Goal: Task Accomplishment & Management: Complete application form

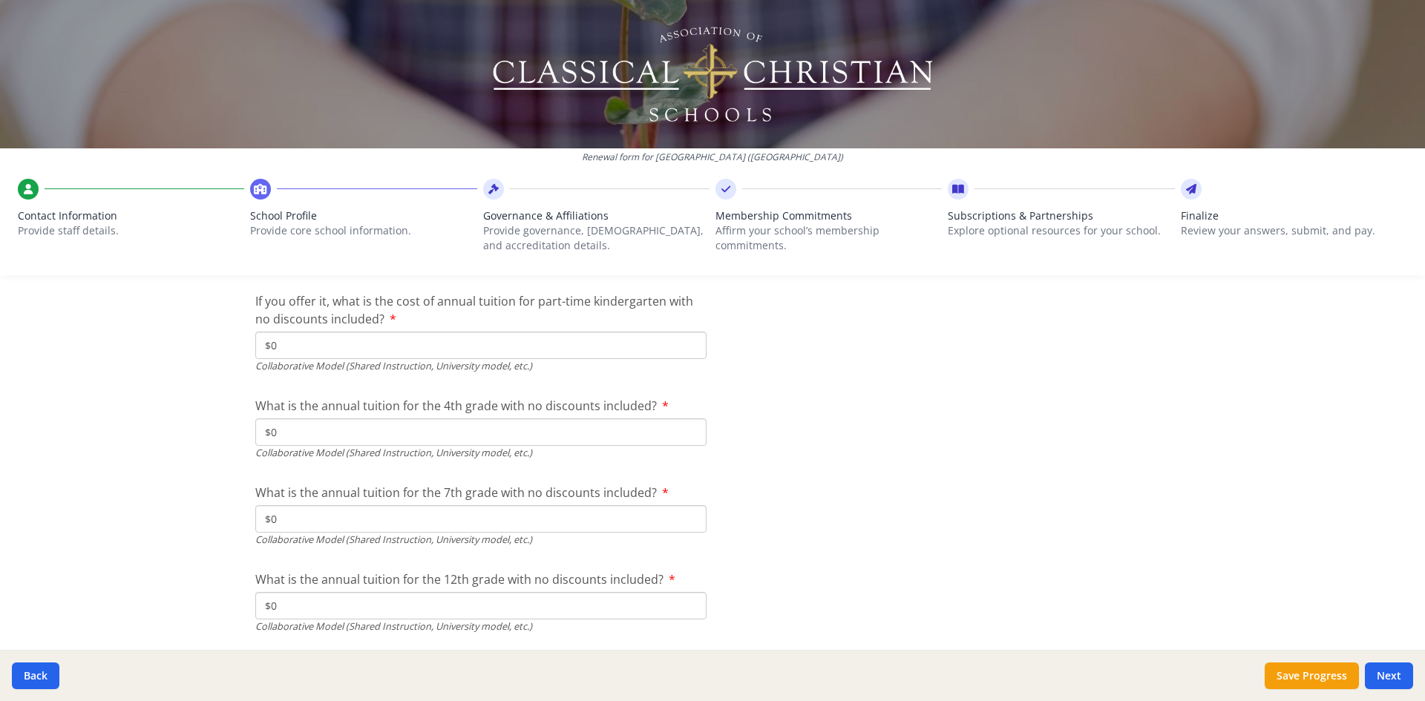
scroll to position [4987, 0]
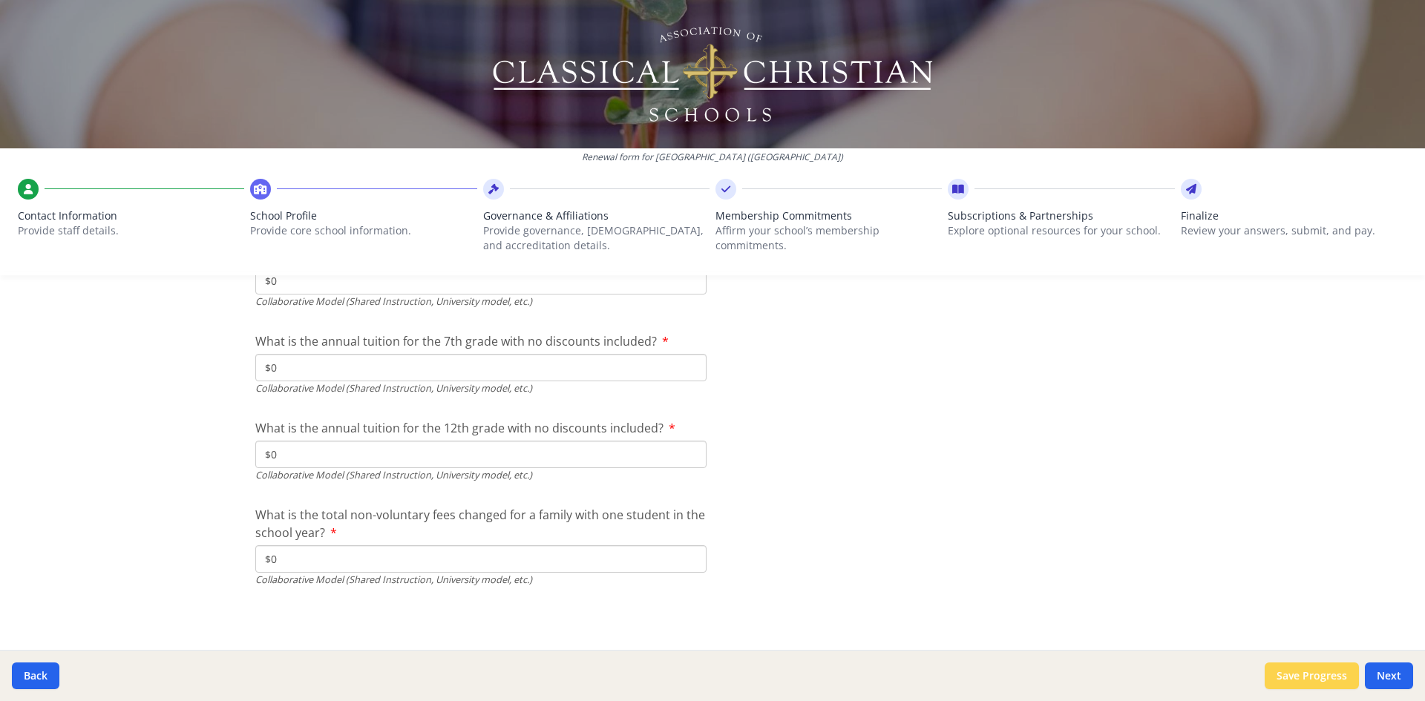
click at [1304, 668] on button "Save Progress" at bounding box center [1312, 676] width 94 height 27
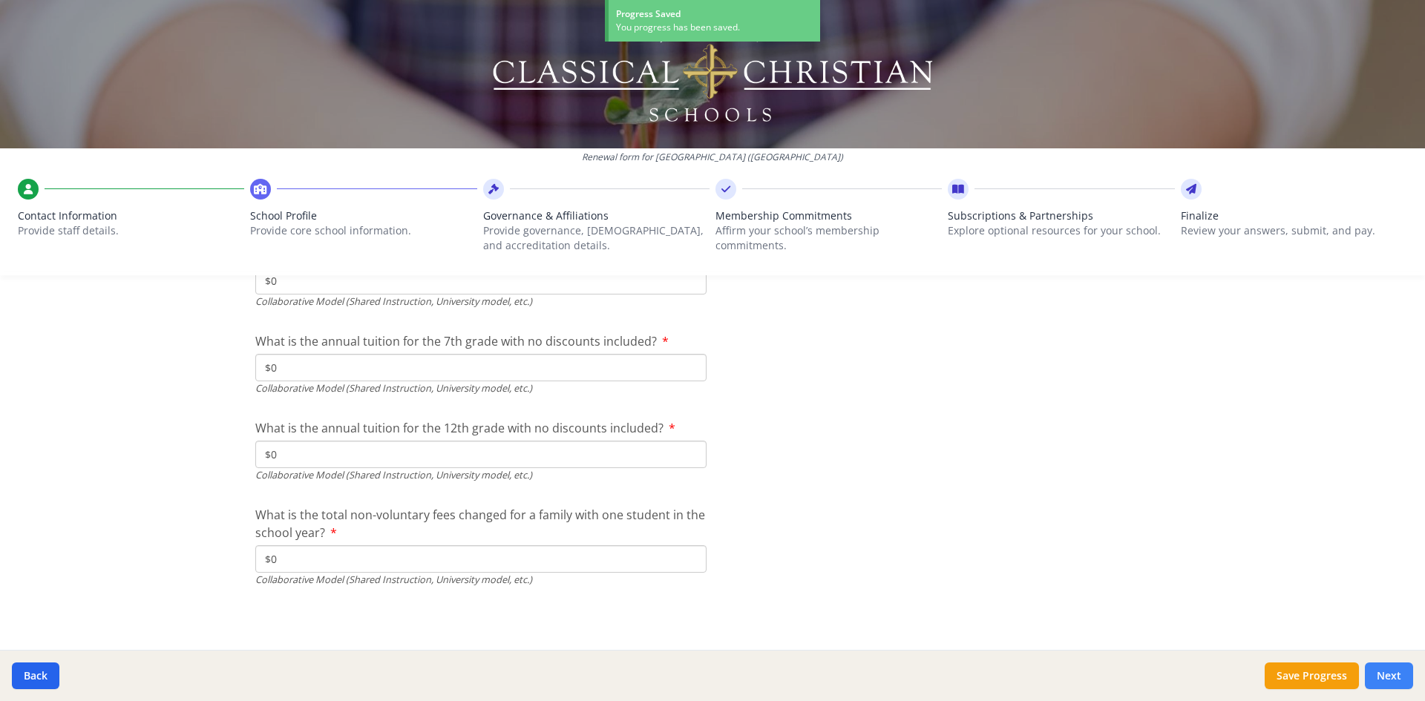
click at [1405, 677] on button "Next" at bounding box center [1389, 676] width 48 height 27
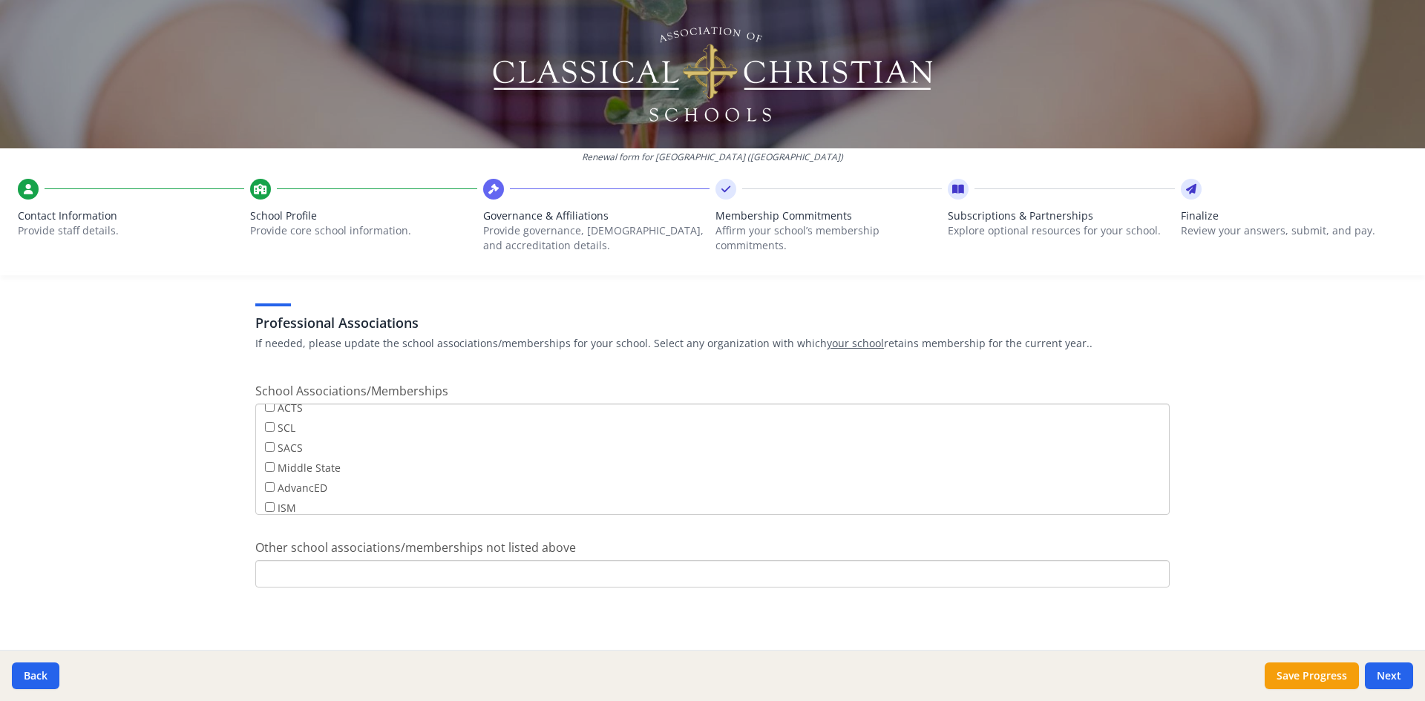
scroll to position [0, 0]
click at [482, 574] on input "Other school associations/memberships not listed above" at bounding box center [712, 573] width 914 height 27
type input "Cognia"
click at [143, 546] on div "Renewal form for [GEOGRAPHIC_DATA] ([GEOGRAPHIC_DATA]) Contact Information Prov…" at bounding box center [712, 350] width 1425 height 701
click at [1340, 684] on button "Save Progress" at bounding box center [1312, 676] width 94 height 27
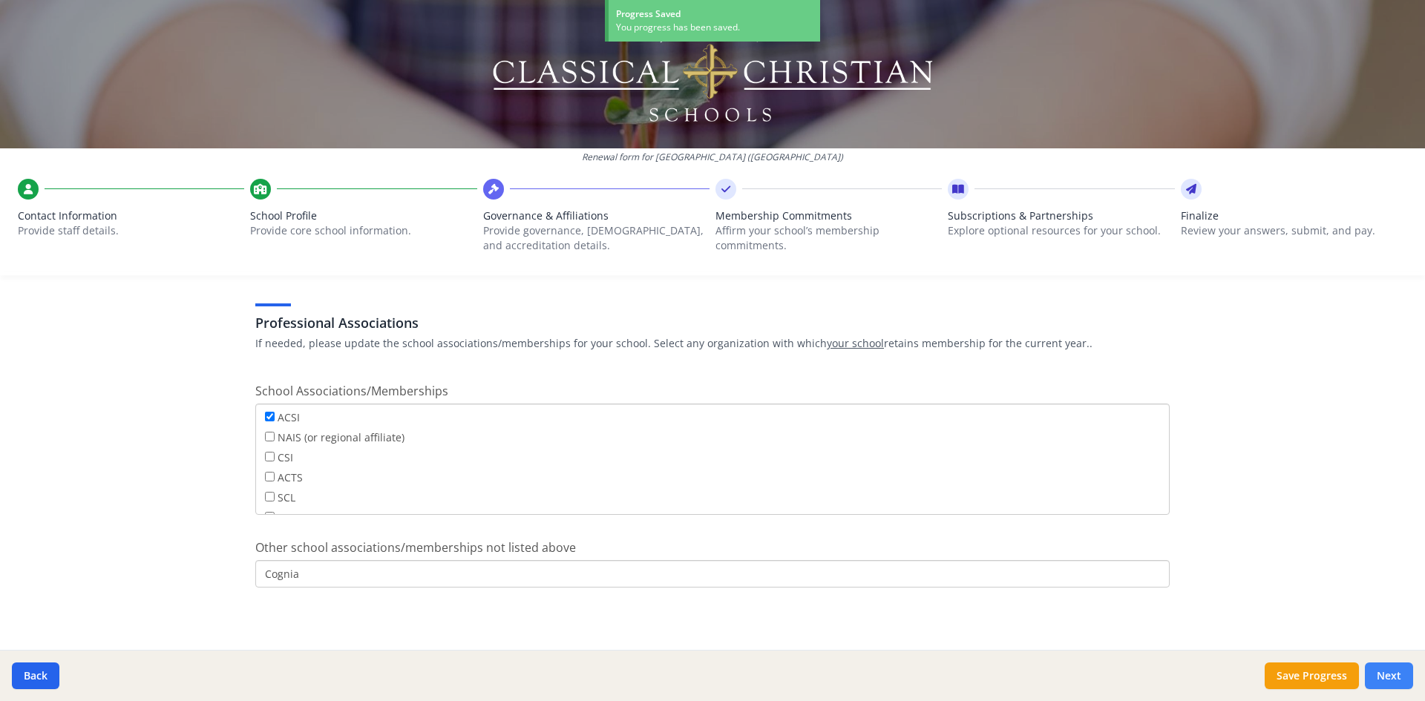
click at [1383, 675] on button "Next" at bounding box center [1389, 676] width 48 height 27
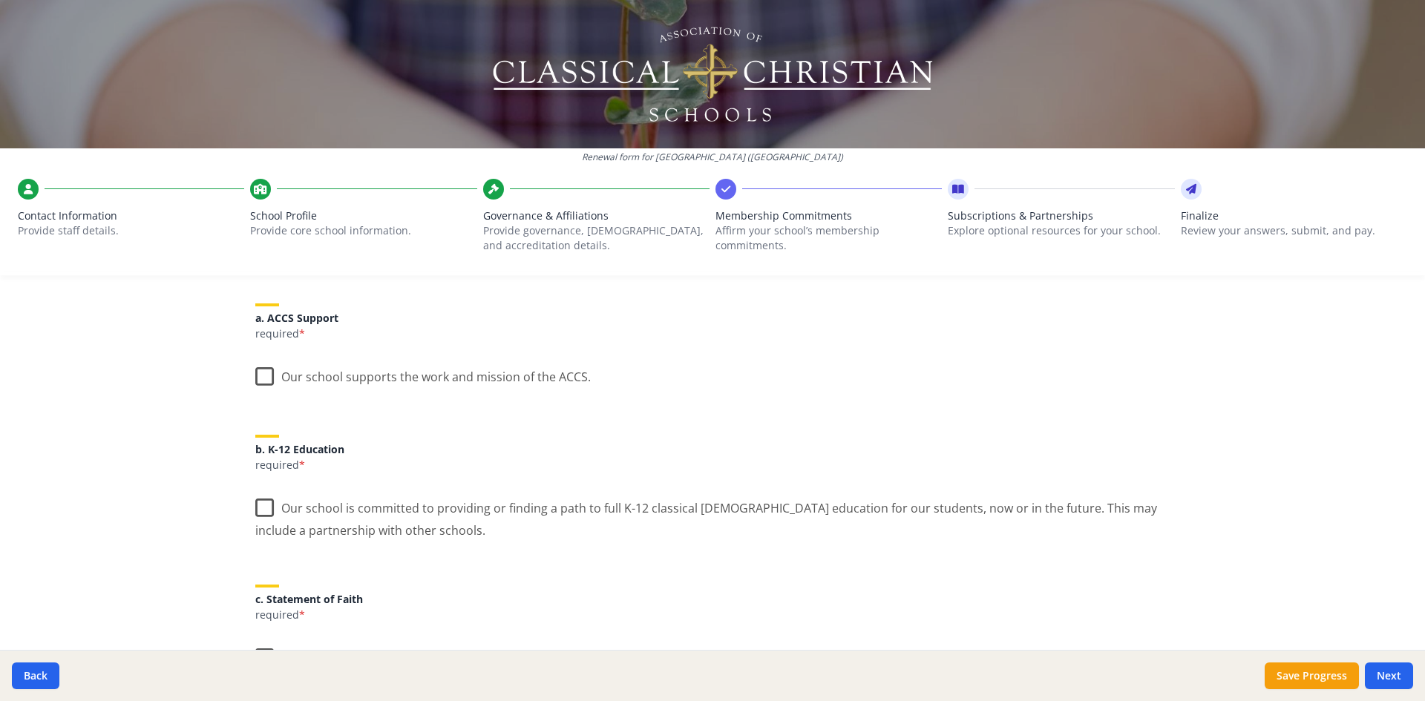
scroll to position [223, 0]
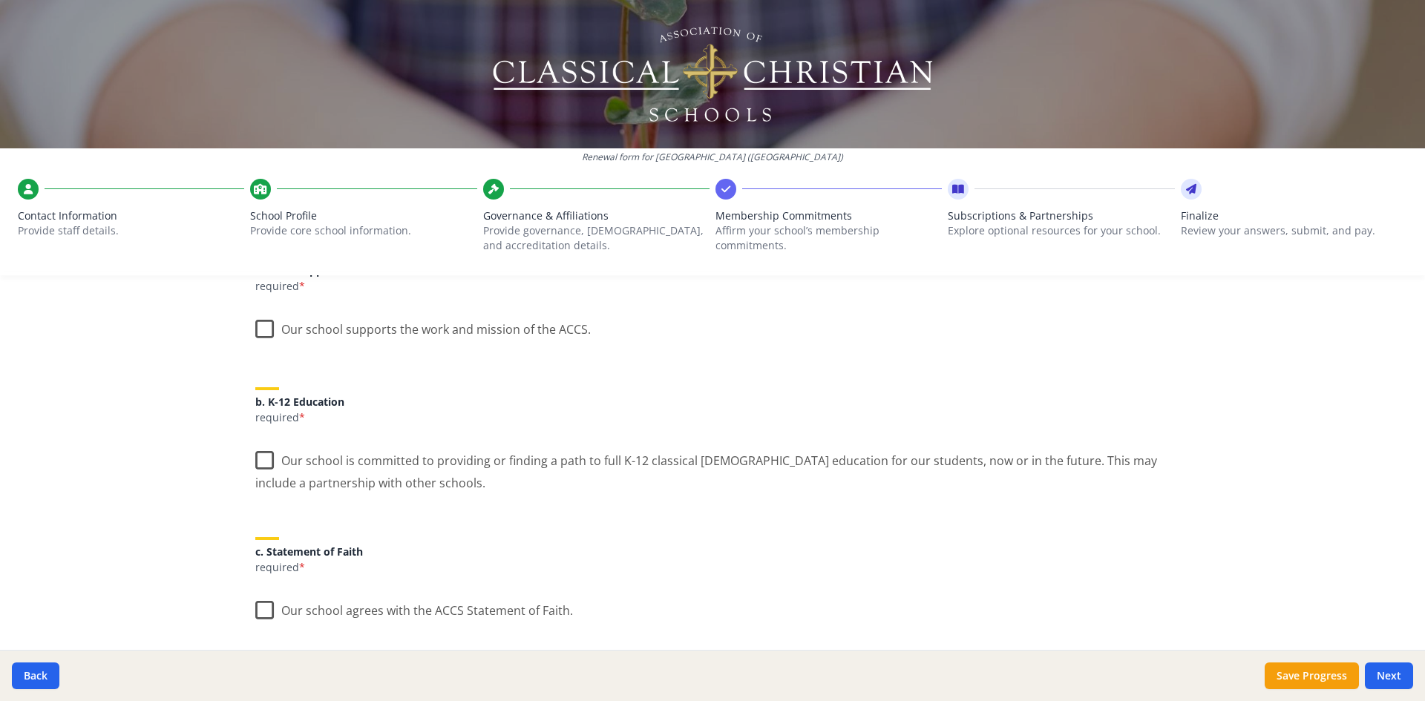
click at [264, 335] on label "Our school supports the work and mission of the ACCS." at bounding box center [423, 326] width 336 height 32
click at [0, 0] on input "Our school supports the work and mission of the ACCS." at bounding box center [0, 0] width 0 height 0
click at [260, 456] on label "Our school is committed to providing or finding a path to full K-12 classical […" at bounding box center [712, 467] width 914 height 50
click at [0, 0] on input "Our school is committed to providing or finding a path to full K-12 classical […" at bounding box center [0, 0] width 0 height 0
click at [262, 460] on label "Our school is committed to providing or finding a path to full K-12 classical […" at bounding box center [712, 467] width 914 height 50
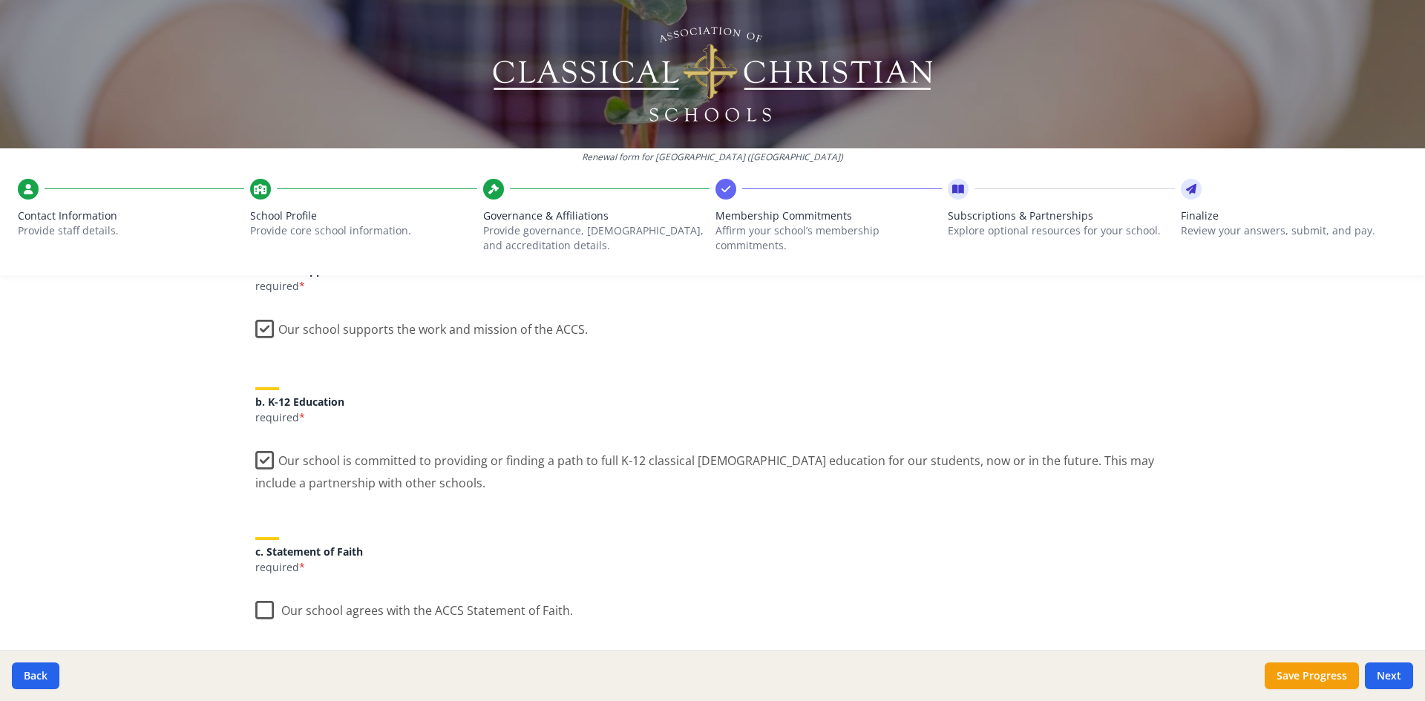
click at [0, 0] on input "Our school is committed to providing or finding a path to full K-12 classical […" at bounding box center [0, 0] width 0 height 0
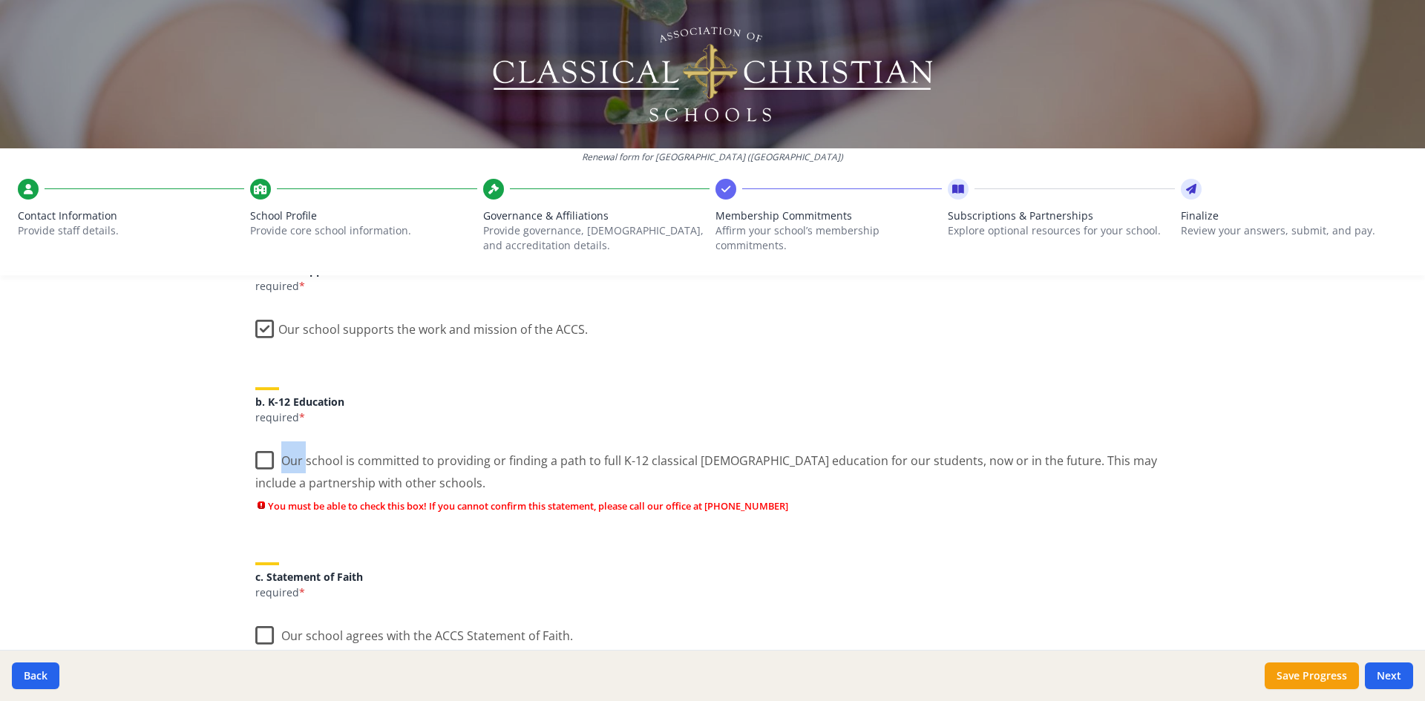
click at [262, 462] on label "Our school is committed to providing or finding a path to full K-12 classical […" at bounding box center [712, 467] width 914 height 50
click at [0, 0] on input "Our school is committed to providing or finding a path to full K-12 classical […" at bounding box center [0, 0] width 0 height 0
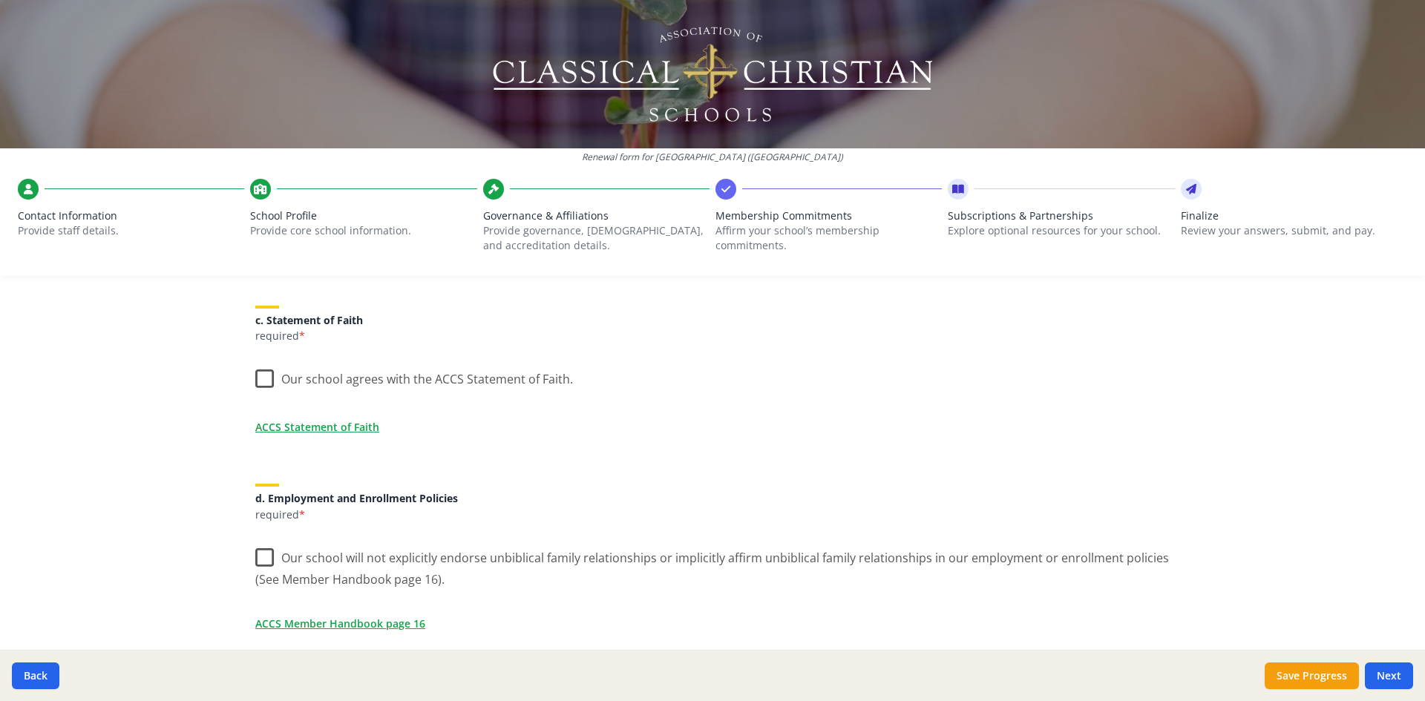
scroll to position [445, 0]
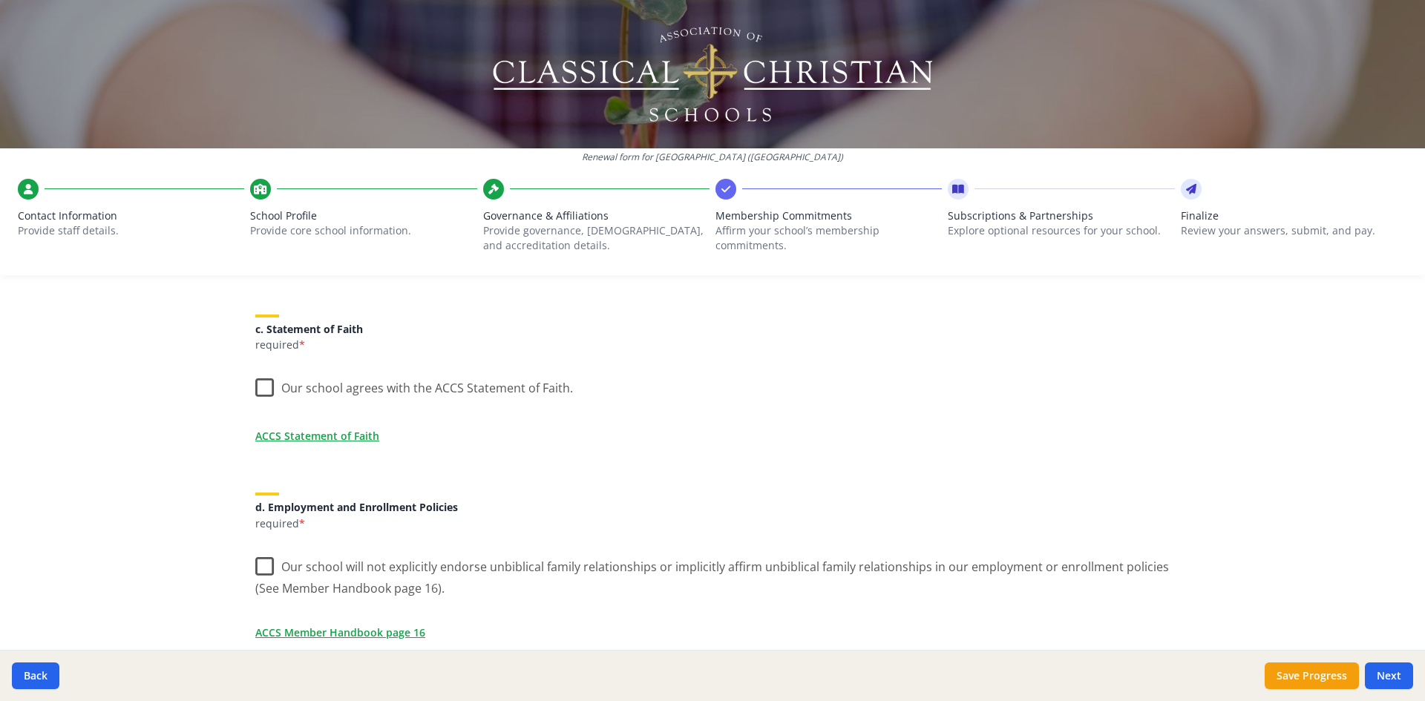
click at [263, 387] on label "Our school agrees with the ACCS Statement of Faith." at bounding box center [414, 385] width 318 height 32
click at [0, 0] on input "Our school agrees with the ACCS Statement of Faith." at bounding box center [0, 0] width 0 height 0
click at [261, 564] on label "Our school will not explicitly endorse unbiblical family relationships or impli…" at bounding box center [712, 573] width 914 height 50
click at [0, 0] on input "Our school will not explicitly endorse unbiblical family relationships or impli…" at bounding box center [0, 0] width 0 height 0
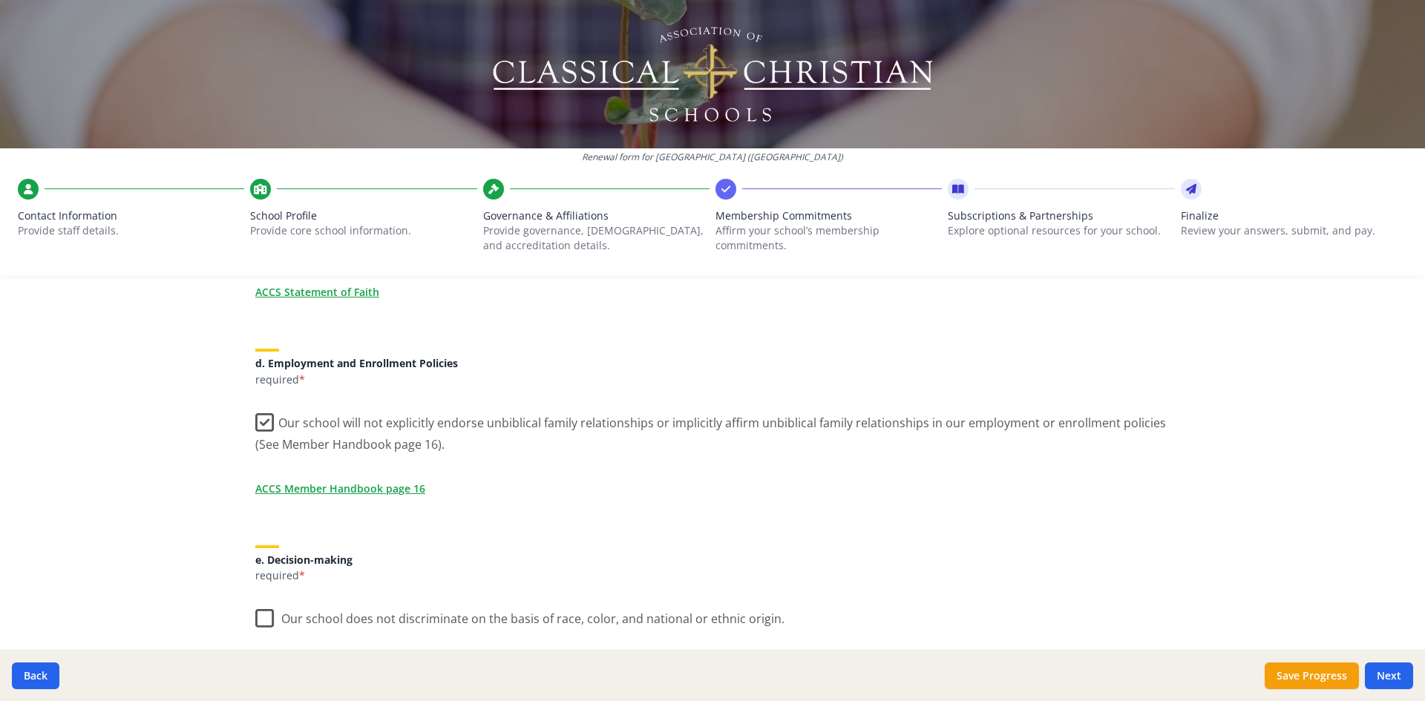
scroll to position [594, 0]
click at [270, 615] on label "Our school does not discriminate on the basis of race, color, and national or e…" at bounding box center [519, 611] width 529 height 32
click at [0, 0] on input "Our school does not discriminate on the basis of race, color, and national or e…" at bounding box center [0, 0] width 0 height 0
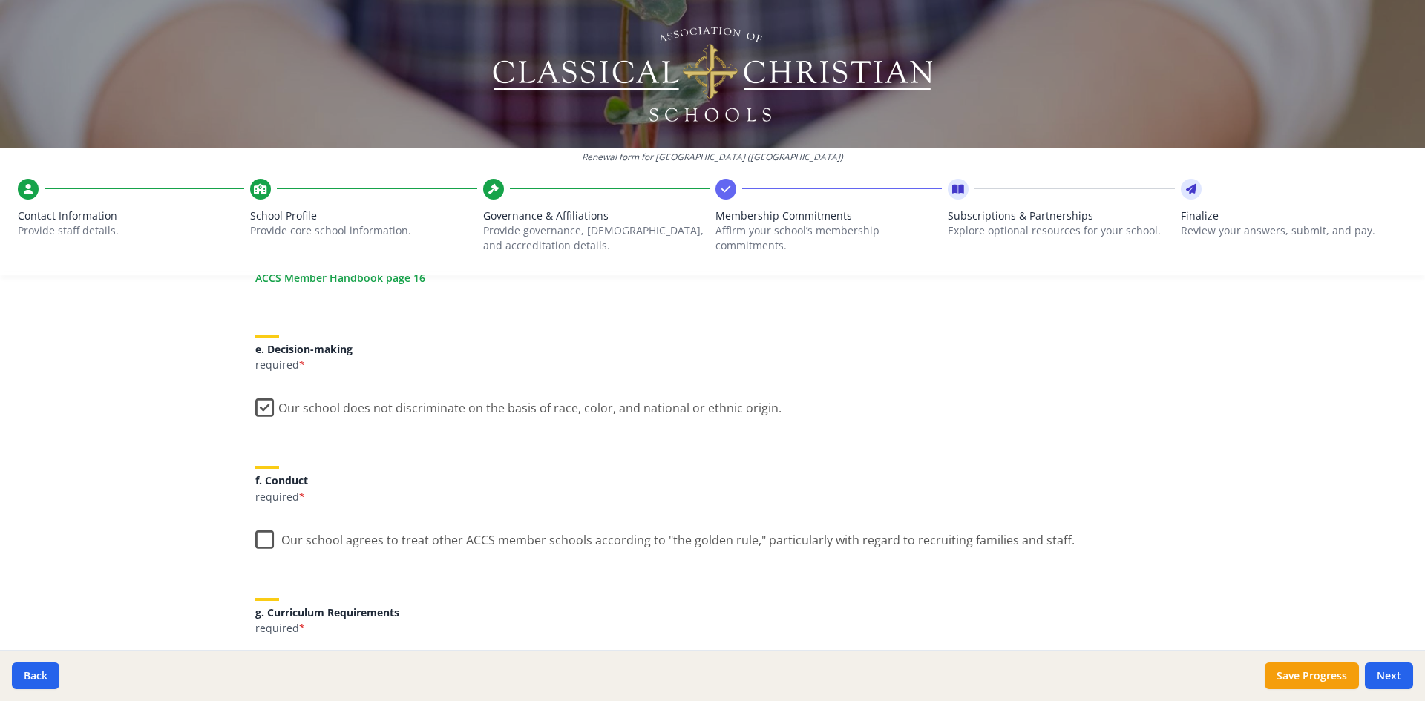
scroll to position [817, 0]
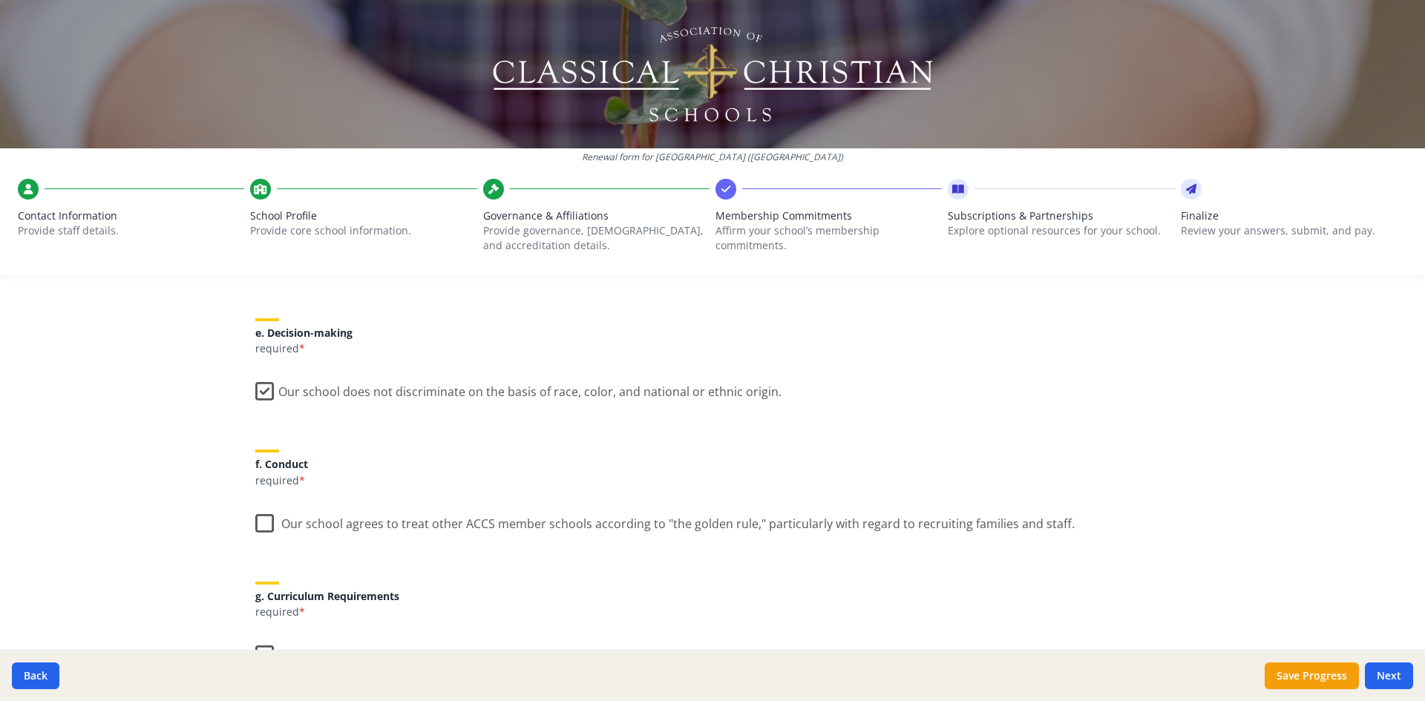
click at [262, 529] on label "Our school agrees to treat other ACCS member schools according to "the golden r…" at bounding box center [664, 521] width 819 height 32
click at [0, 0] on input "Our school agrees to treat other ACCS member schools according to "the golden r…" at bounding box center [0, 0] width 0 height 0
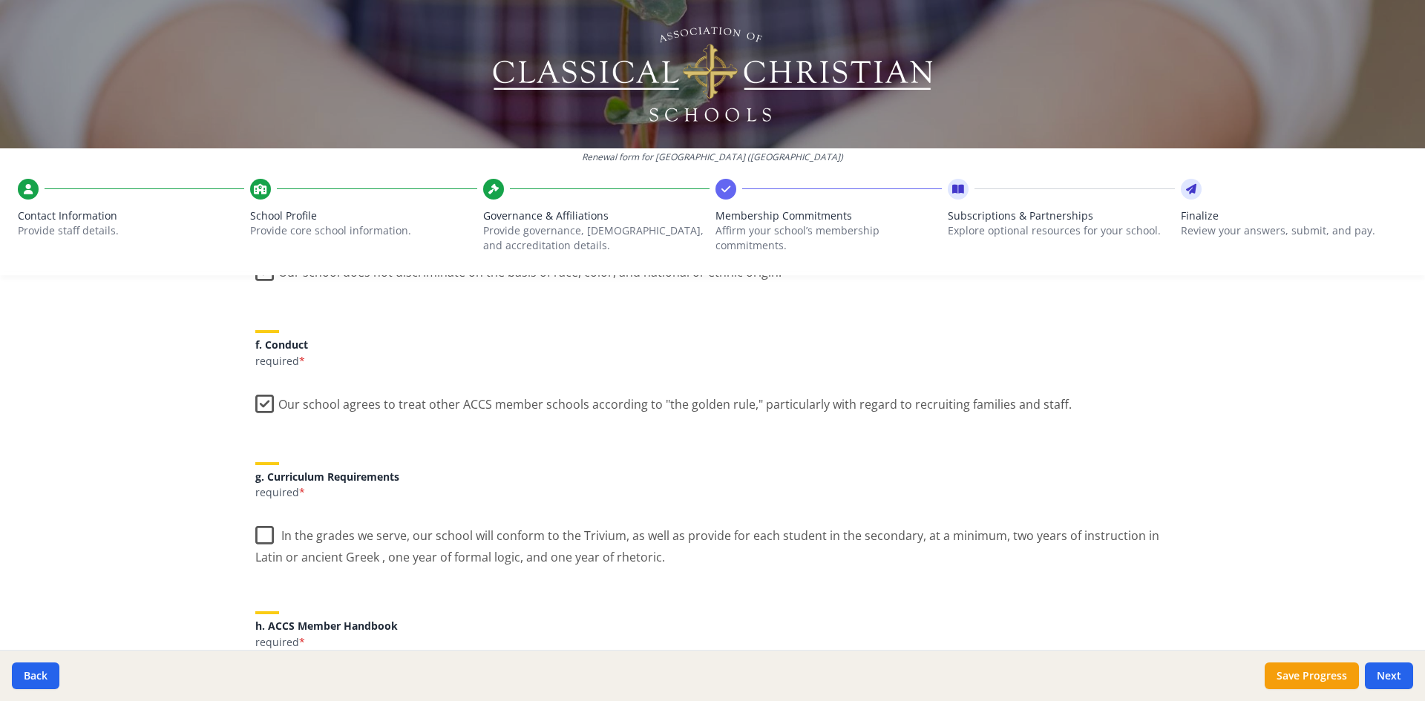
scroll to position [1039, 0]
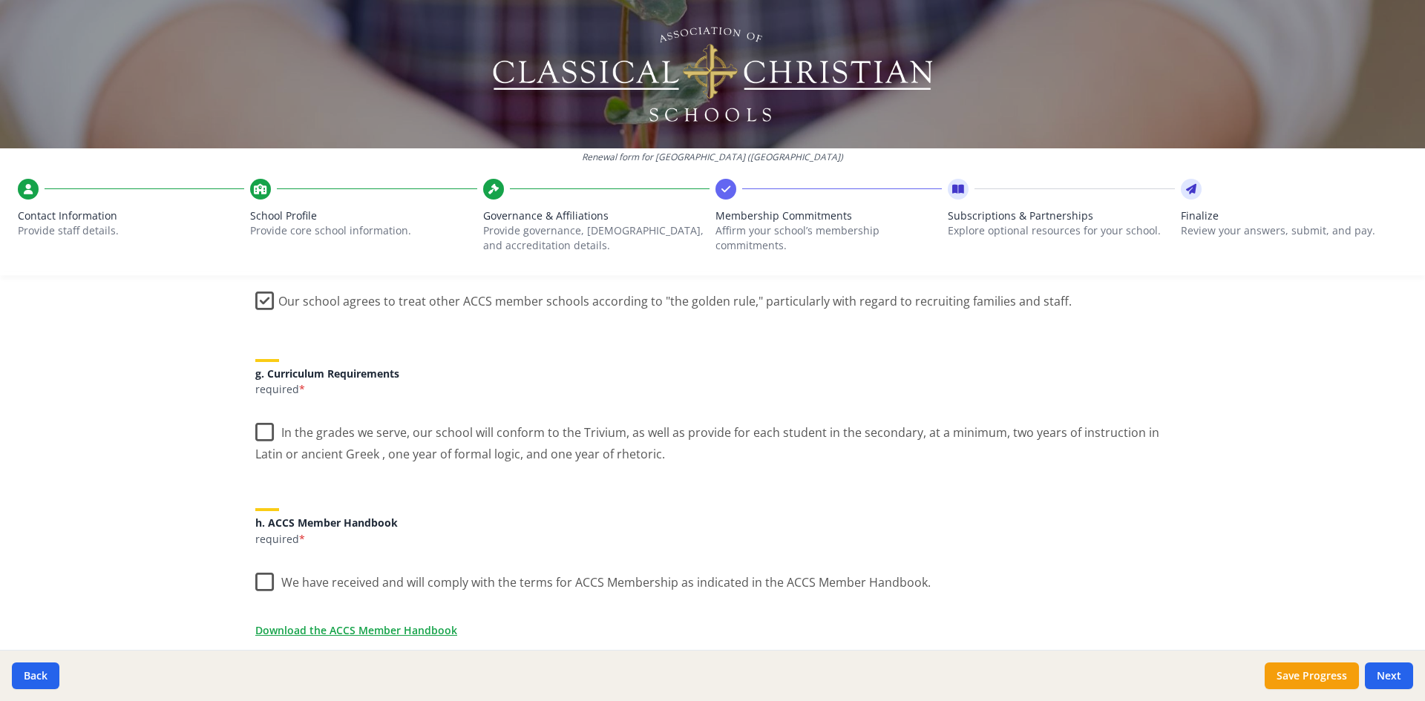
click at [259, 436] on label "In the grades we serve, our school will conform to the Trivium, as well as prov…" at bounding box center [712, 438] width 914 height 50
click at [0, 0] on input "In the grades we serve, our school will conform to the Trivium, as well as prov…" at bounding box center [0, 0] width 0 height 0
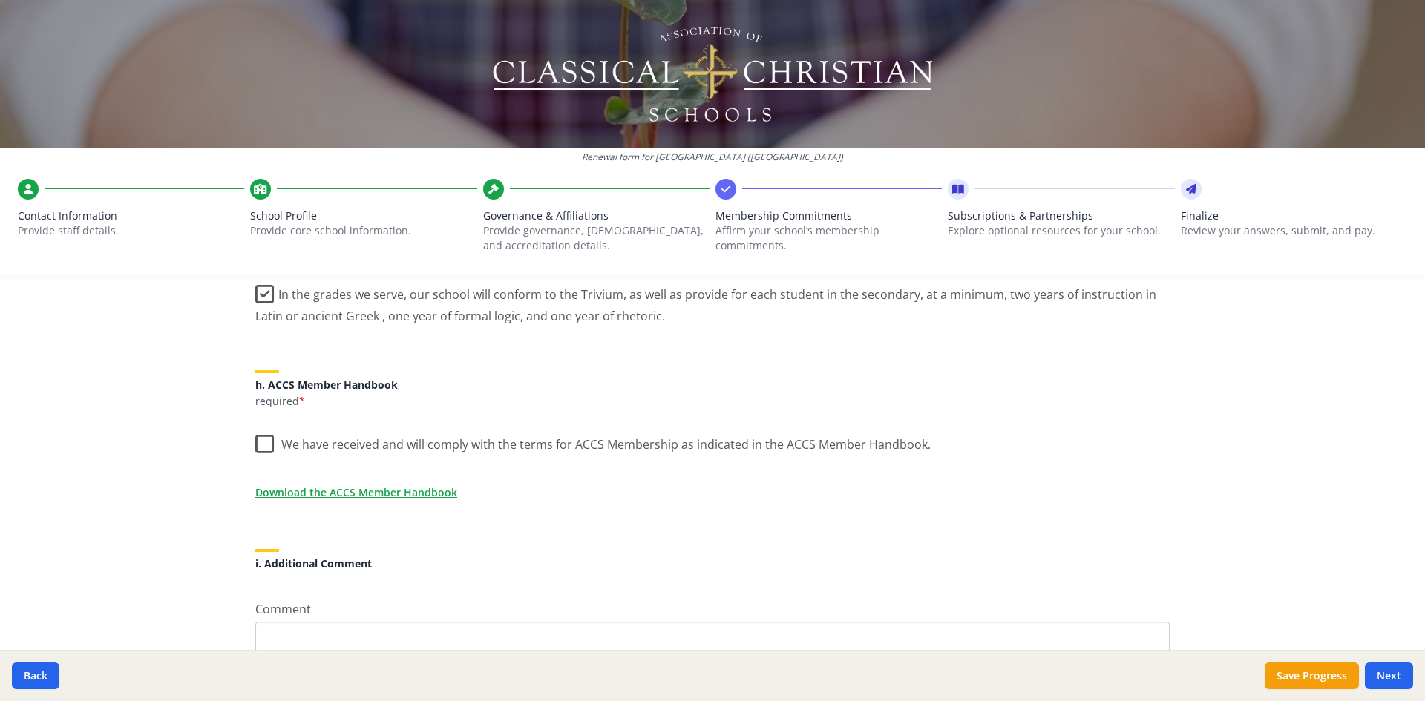
scroll to position [1188, 0]
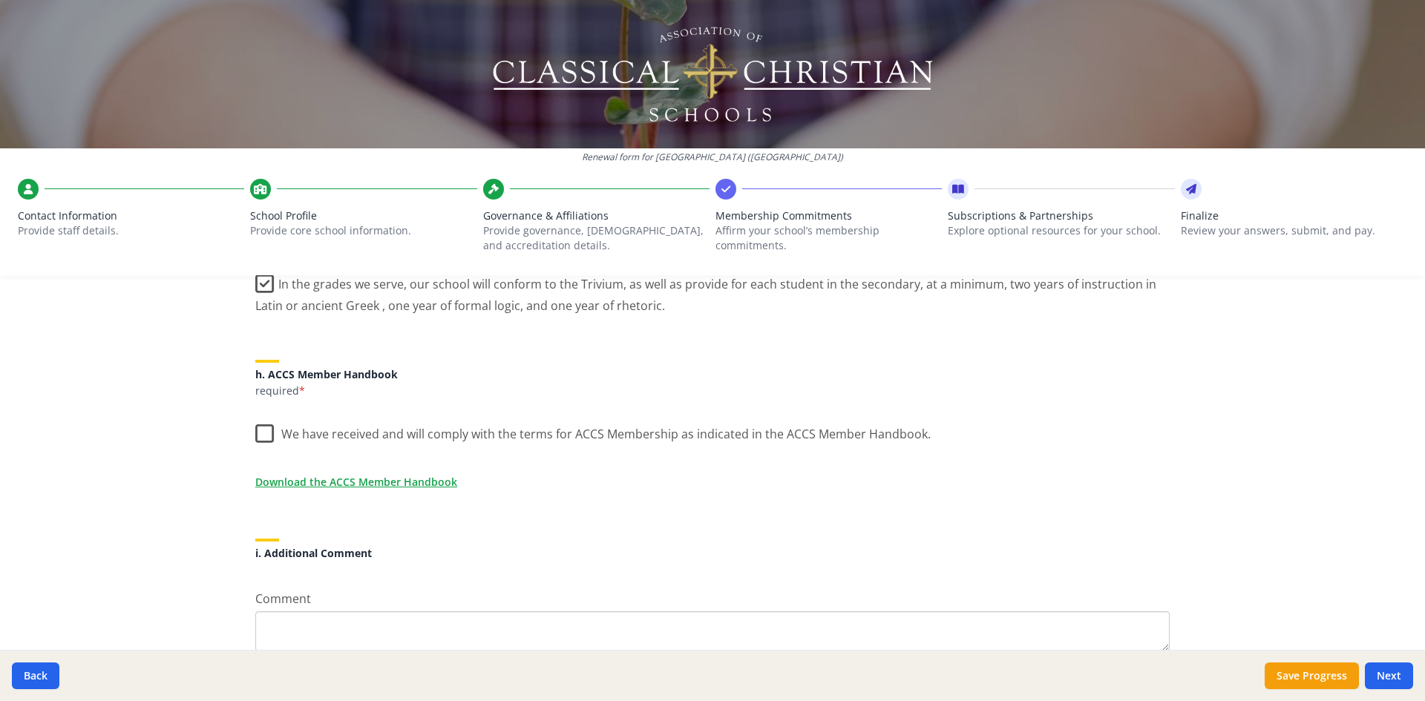
click at [257, 433] on label "We have received and will comply with the terms for ACCS Membership as indicate…" at bounding box center [592, 431] width 675 height 32
click at [0, 0] on input "We have received and will comply with the terms for ACCS Membership as indicate…" at bounding box center [0, 0] width 0 height 0
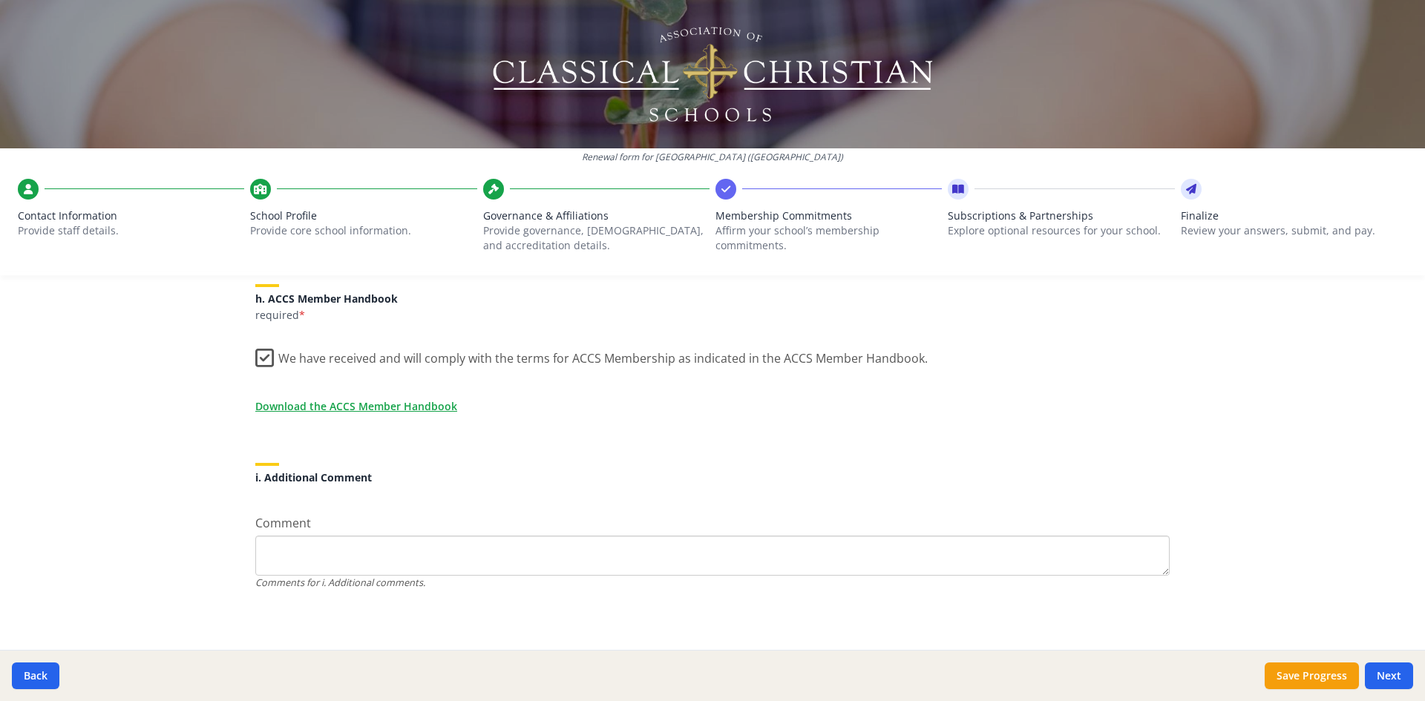
scroll to position [1266, 0]
click at [1386, 681] on button "Next" at bounding box center [1389, 676] width 48 height 27
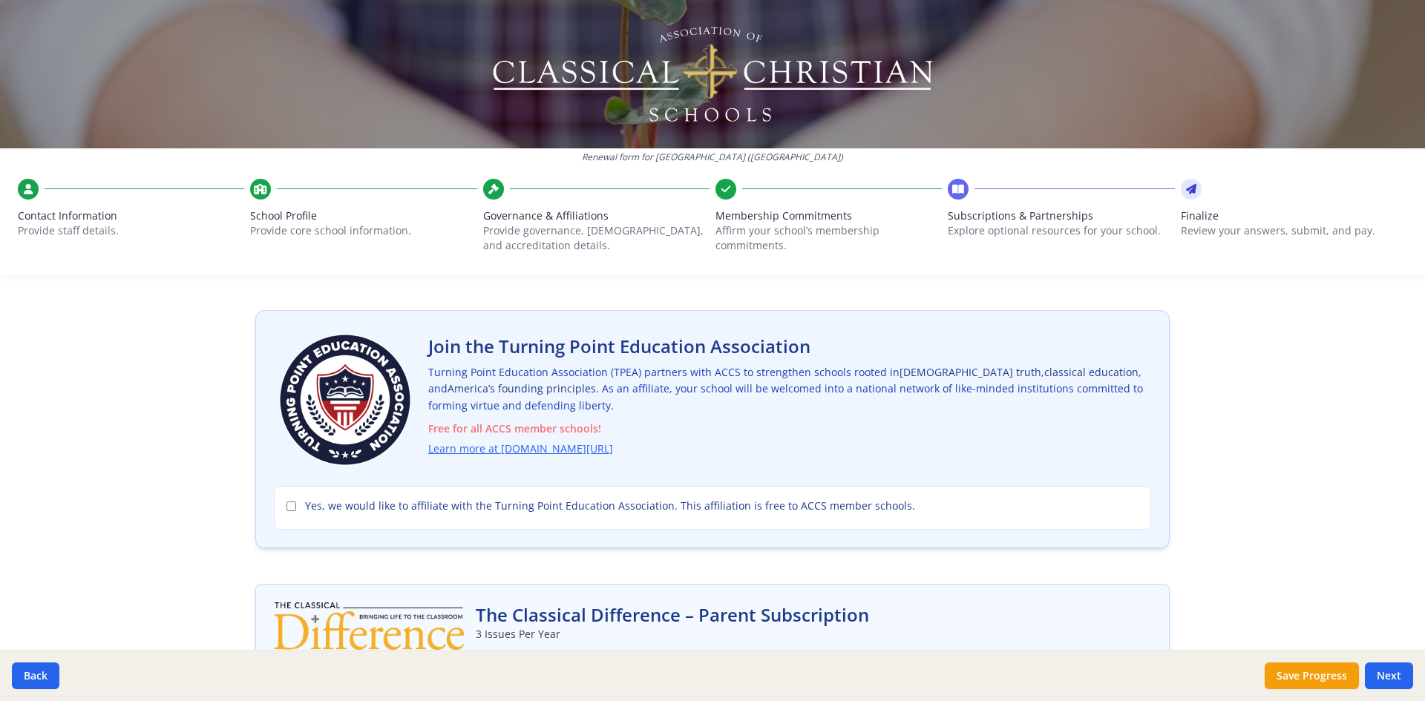
scroll to position [74, 0]
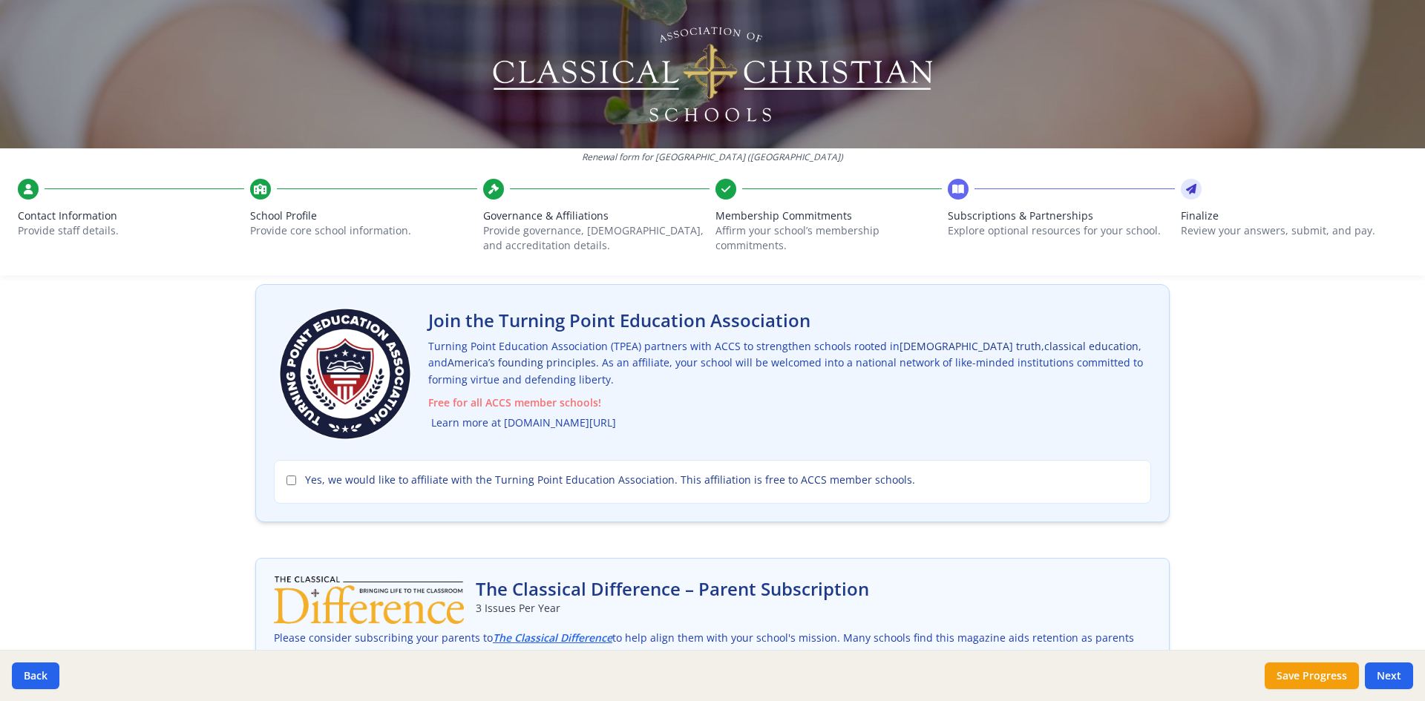
click at [535, 425] on link "Learn more at [DOMAIN_NAME][URL]" at bounding box center [523, 423] width 185 height 17
click at [287, 480] on input "Yes, we would like to affiliate with the Turning Point Education Association. T…" at bounding box center [292, 481] width 10 height 10
checkbox input "true"
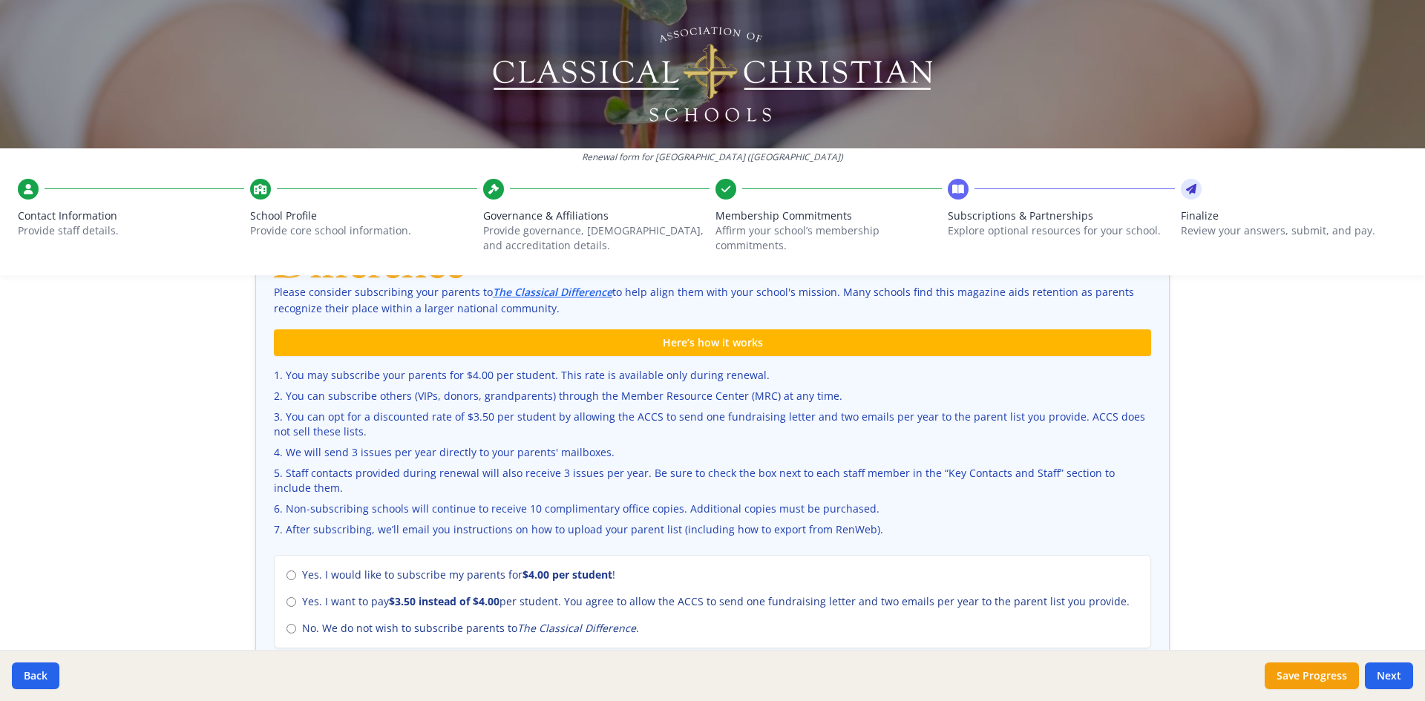
scroll to position [445, 0]
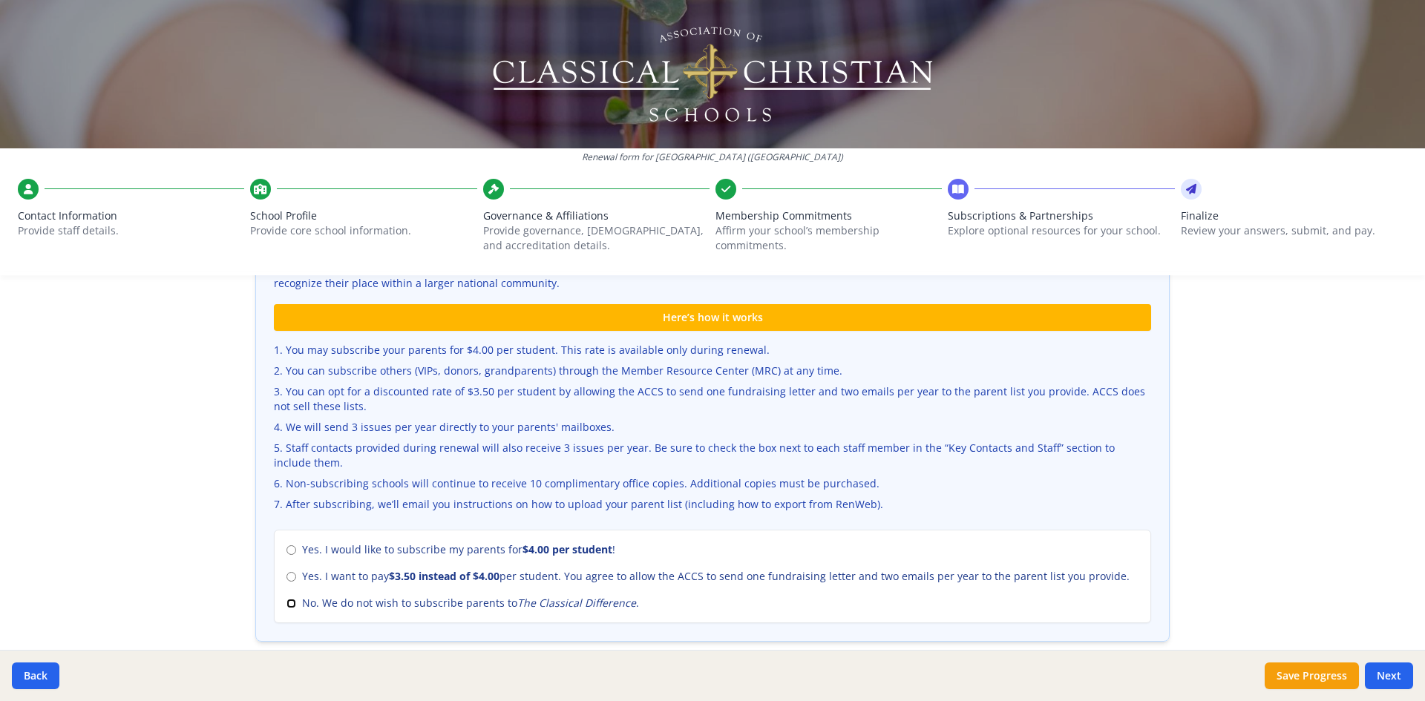
click at [289, 603] on input "No. We do not wish to subscribe parents to The Classical Difference ." at bounding box center [292, 604] width 10 height 10
radio input "true"
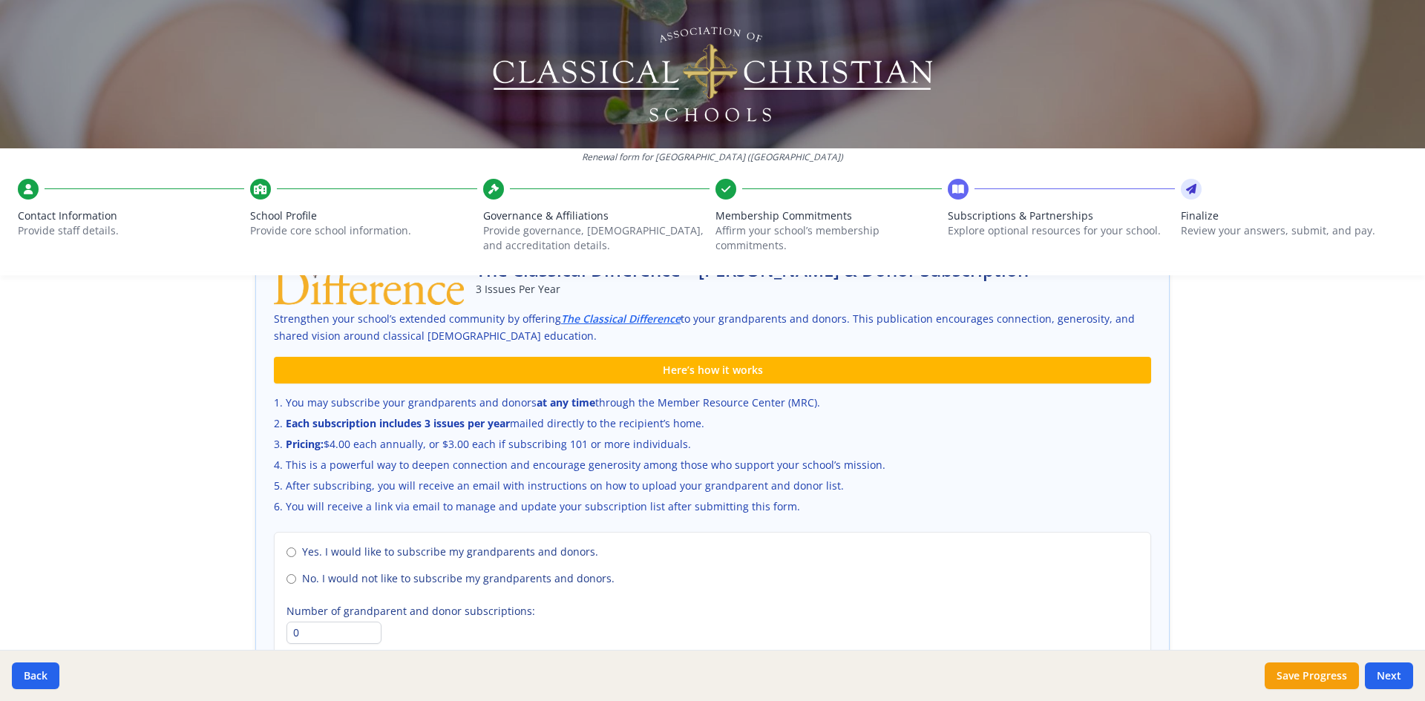
scroll to position [891, 0]
click at [287, 583] on label "No. I would not like to subscribe my grandparents and donors." at bounding box center [713, 578] width 852 height 15
click at [287, 583] on input "No. I would not like to subscribe my grandparents and donors." at bounding box center [292, 579] width 10 height 10
radio input "true"
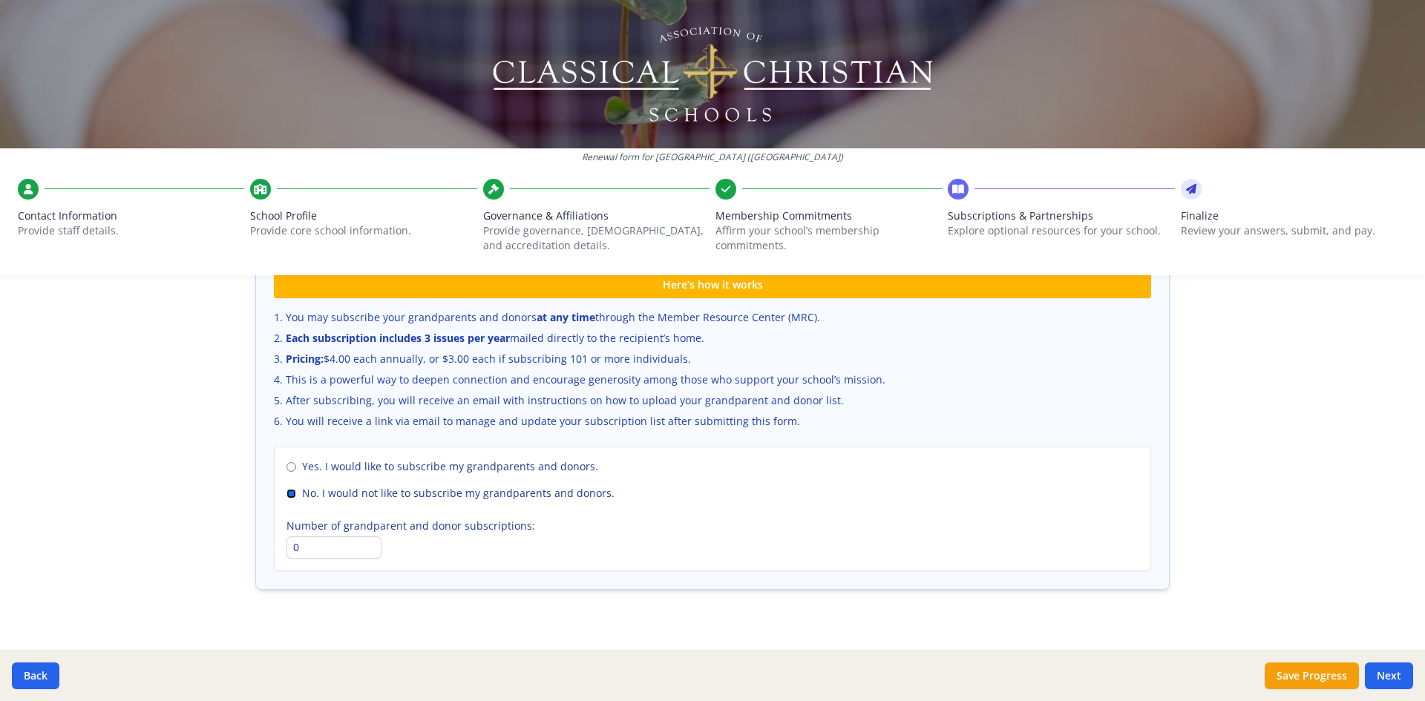
scroll to position [995, 0]
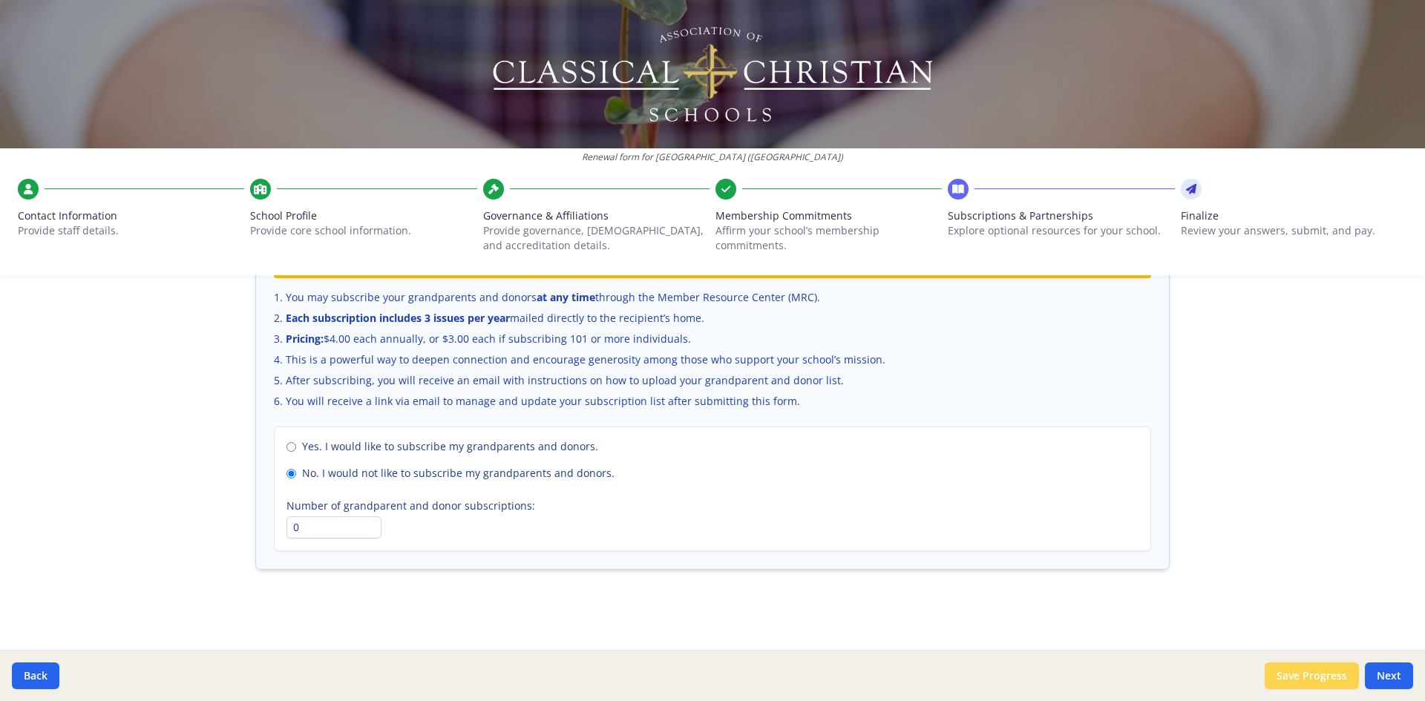
click at [1285, 676] on button "Save Progress" at bounding box center [1312, 676] width 94 height 27
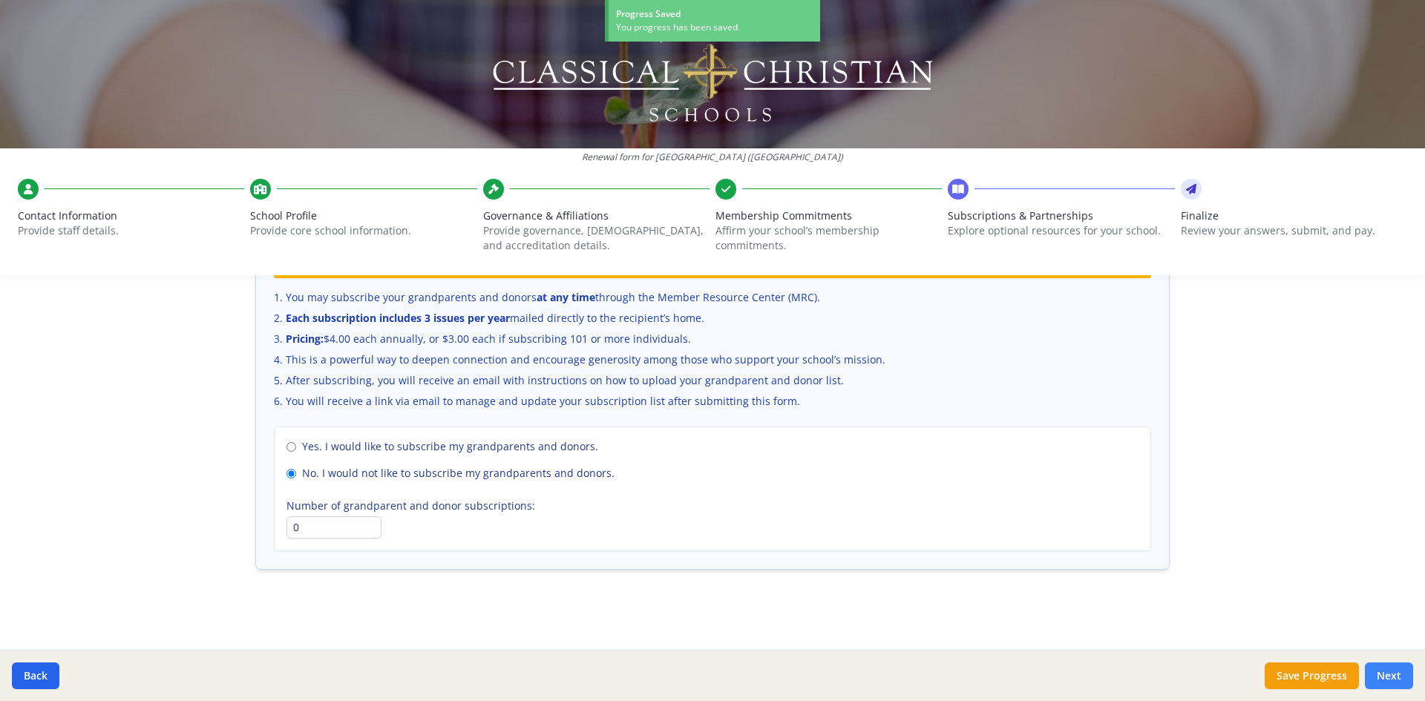
click at [1406, 673] on button "Next" at bounding box center [1389, 676] width 48 height 27
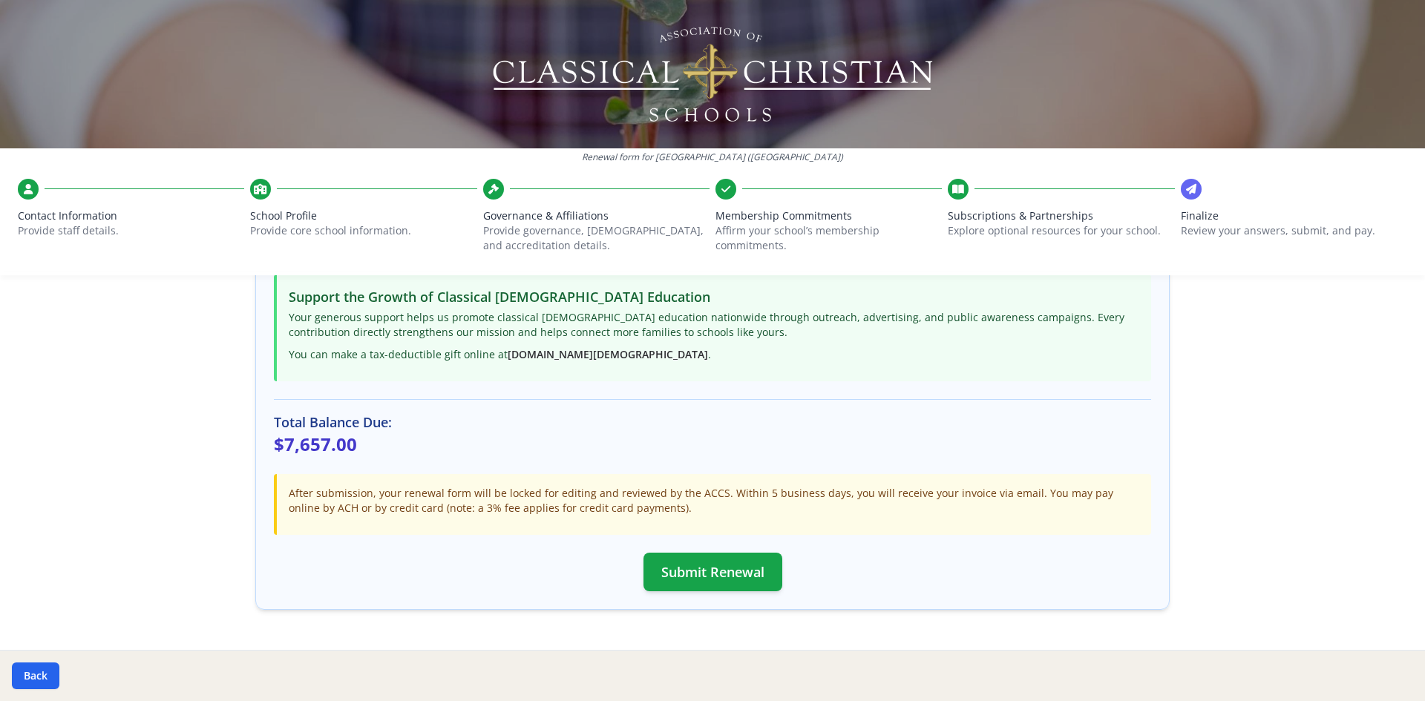
scroll to position [368, 0]
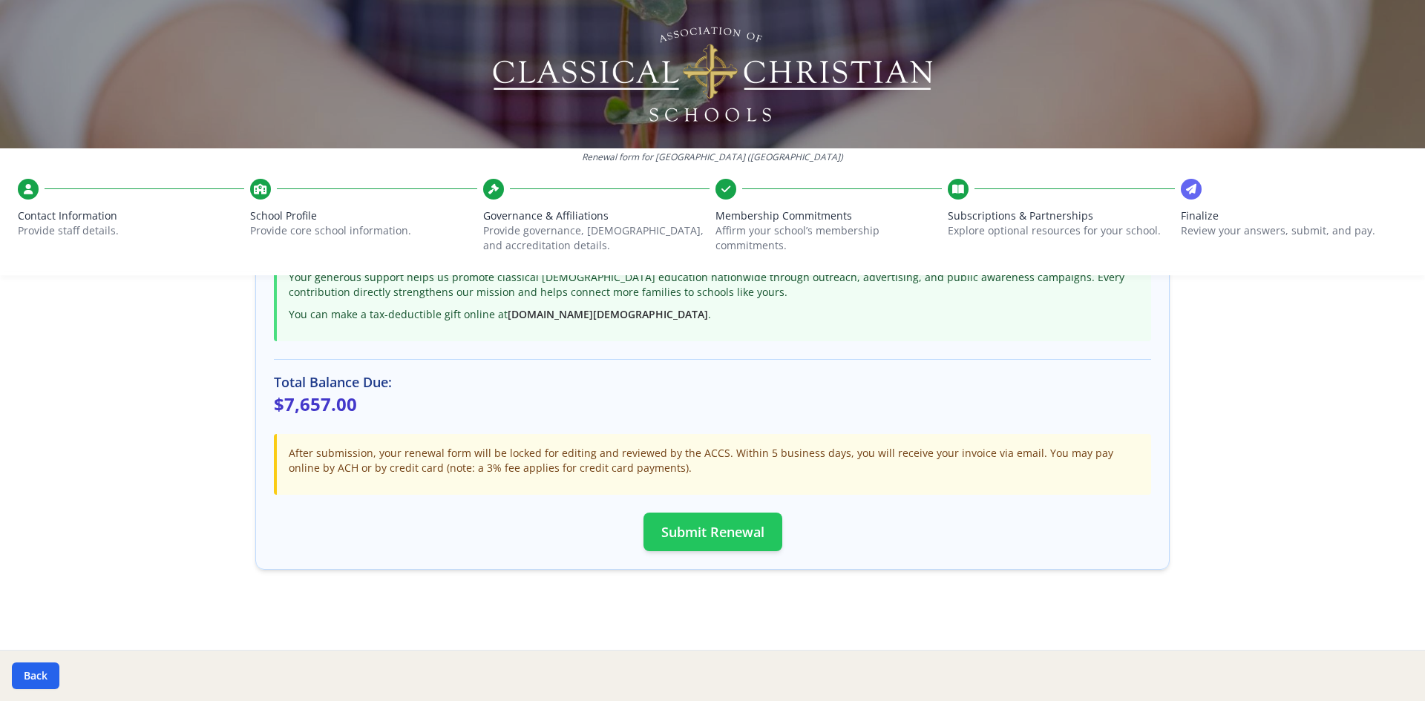
click at [708, 520] on button "Submit Renewal" at bounding box center [713, 532] width 139 height 39
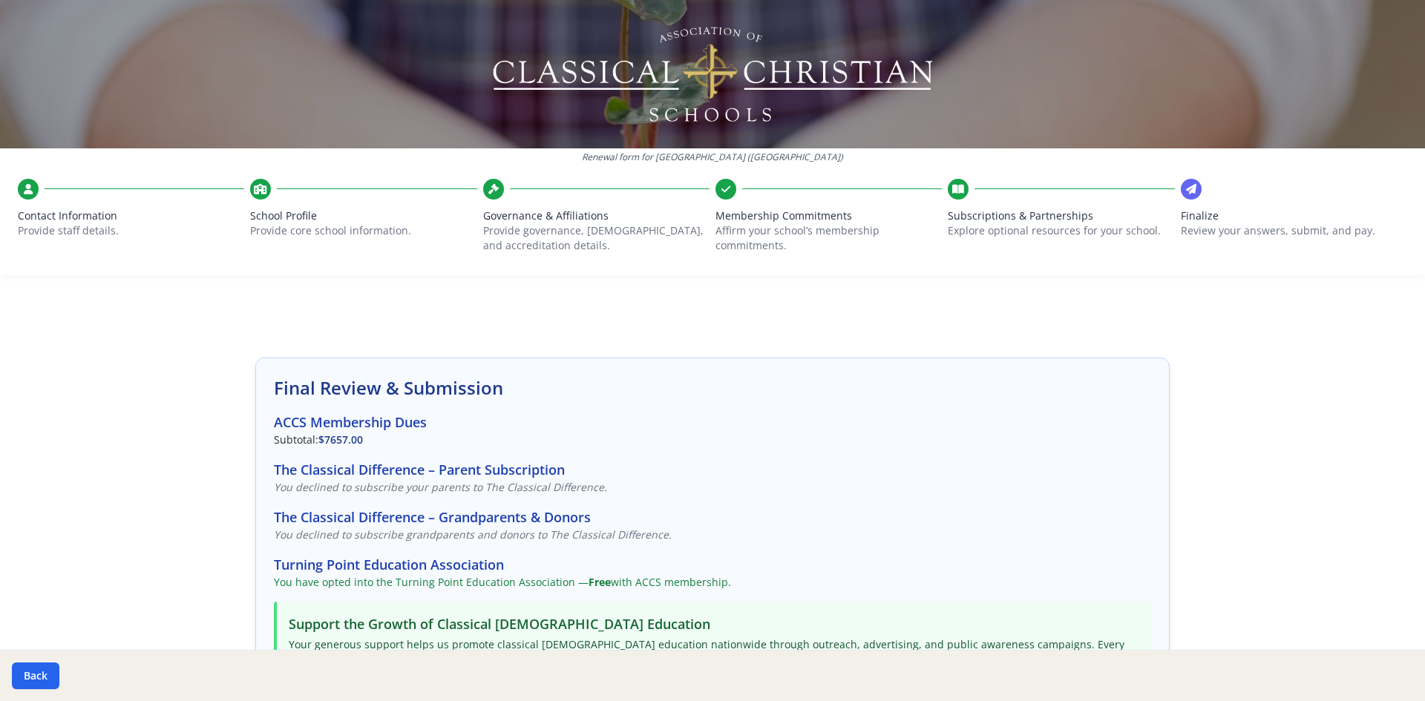
scroll to position [0, 0]
click at [1191, 191] on div at bounding box center [1191, 189] width 21 height 21
